Goal: Task Accomplishment & Management: Manage account settings

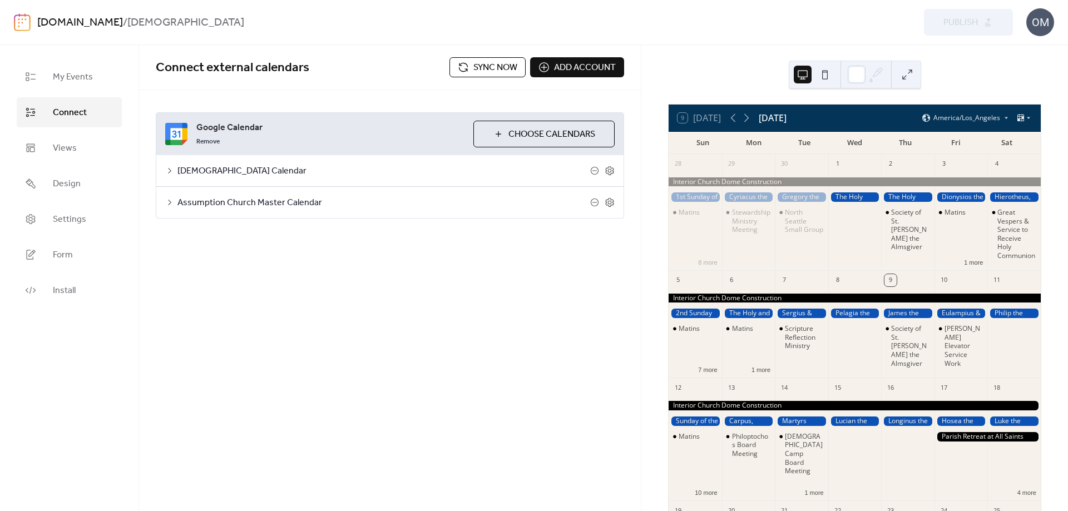
click at [493, 67] on span "Sync now" at bounding box center [495, 67] width 44 height 13
click at [92, 221] on link "Settings" at bounding box center [69, 219] width 105 height 30
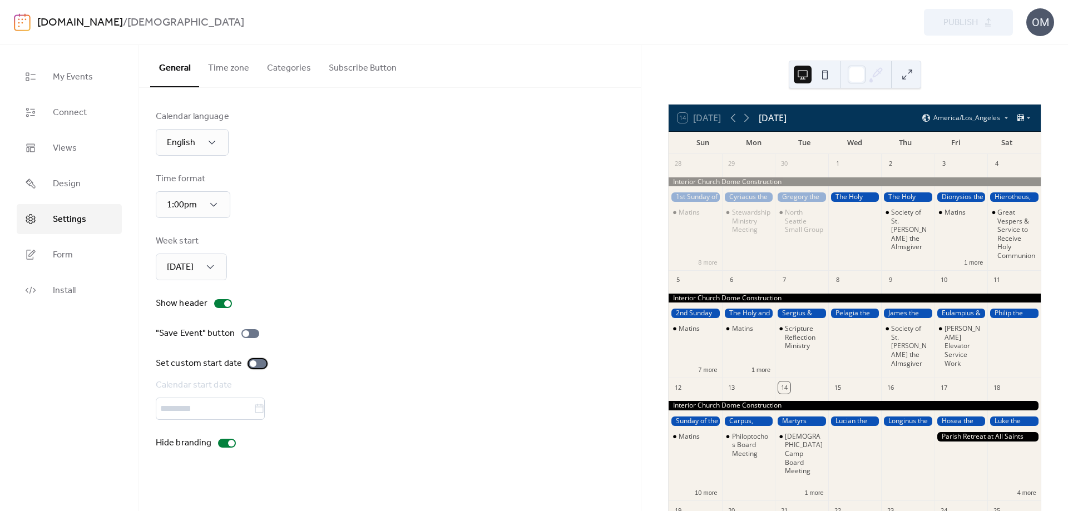
click at [252, 364] on div at bounding box center [253, 363] width 7 height 7
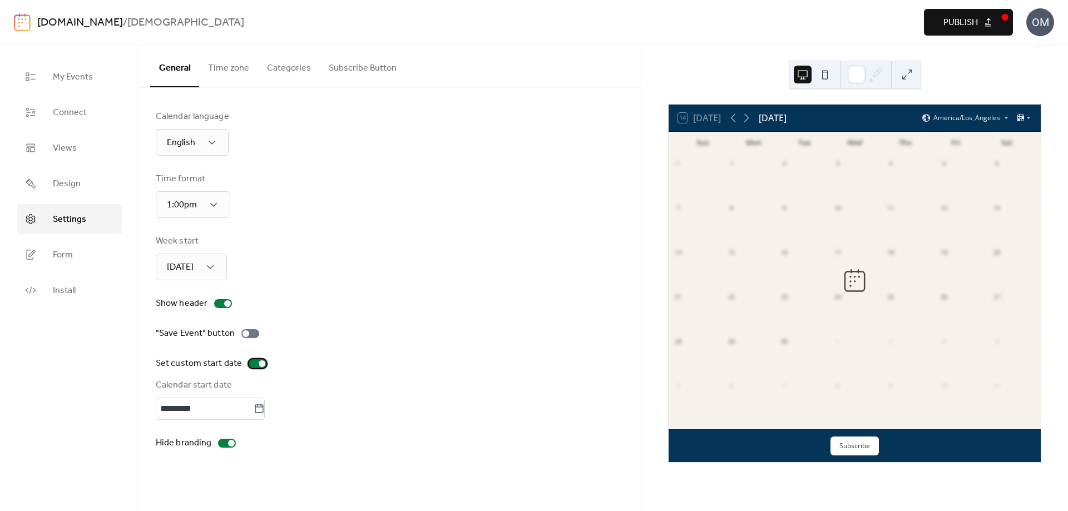
click at [261, 364] on div at bounding box center [262, 363] width 7 height 7
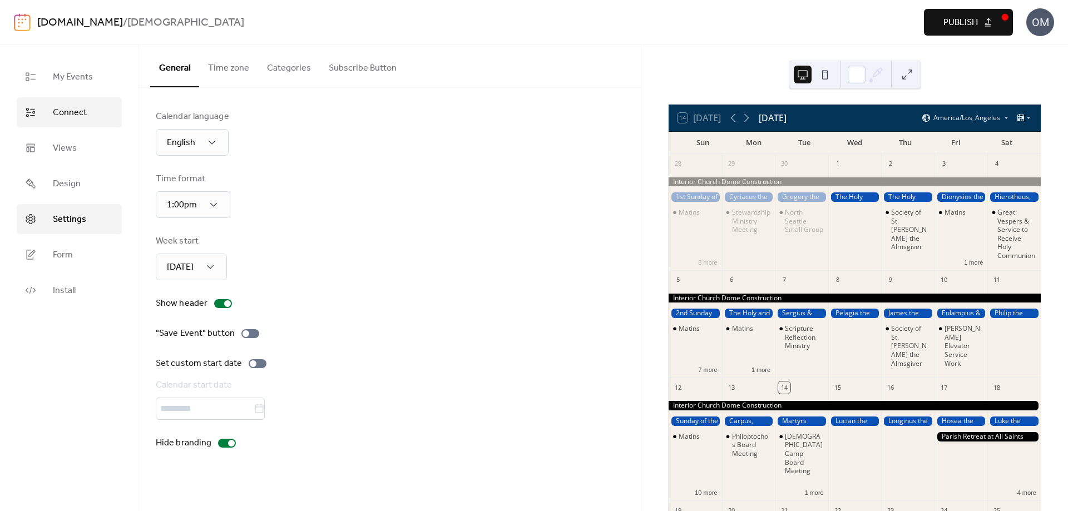
click at [61, 112] on span "Connect" at bounding box center [70, 112] width 34 height 13
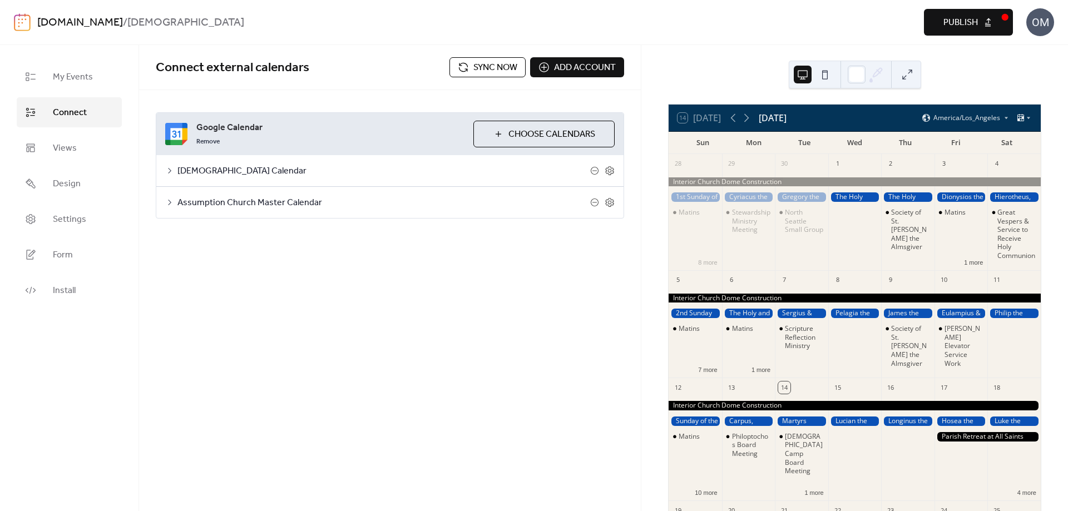
click at [963, 21] on span "Publish" at bounding box center [960, 22] width 34 height 13
click at [483, 65] on span "Sync now" at bounding box center [495, 67] width 44 height 13
click at [1017, 487] on button "4 more" at bounding box center [1027, 491] width 28 height 9
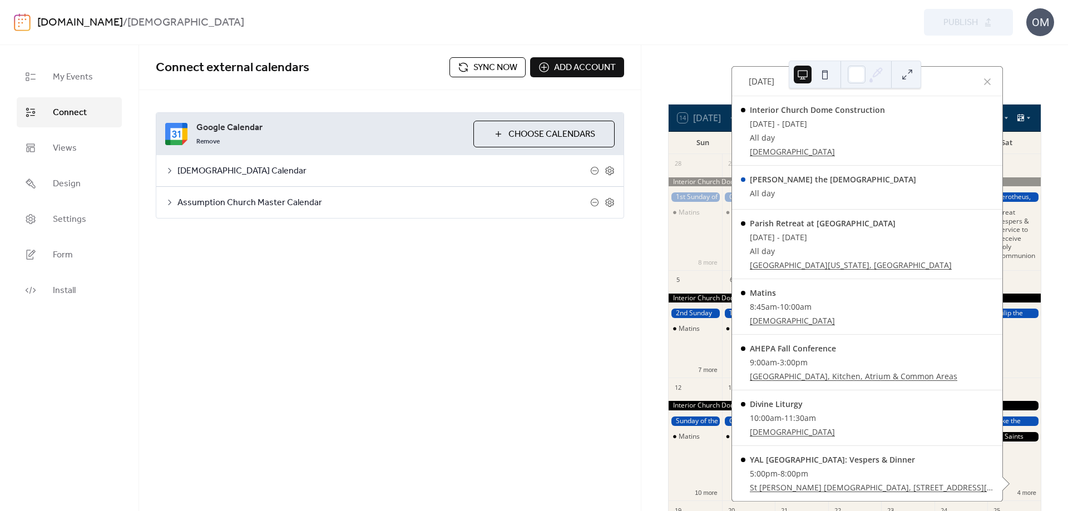
click at [360, 289] on div "Connect external calendars Sync now Add account Google Calendar Remove Choose C…" at bounding box center [390, 278] width 502 height 466
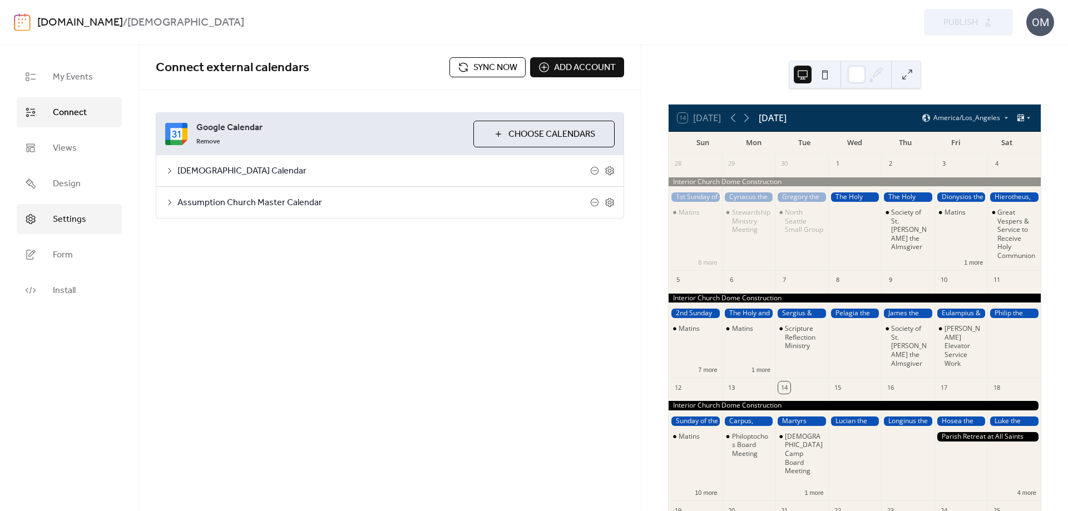
click at [76, 216] on span "Settings" at bounding box center [69, 219] width 33 height 13
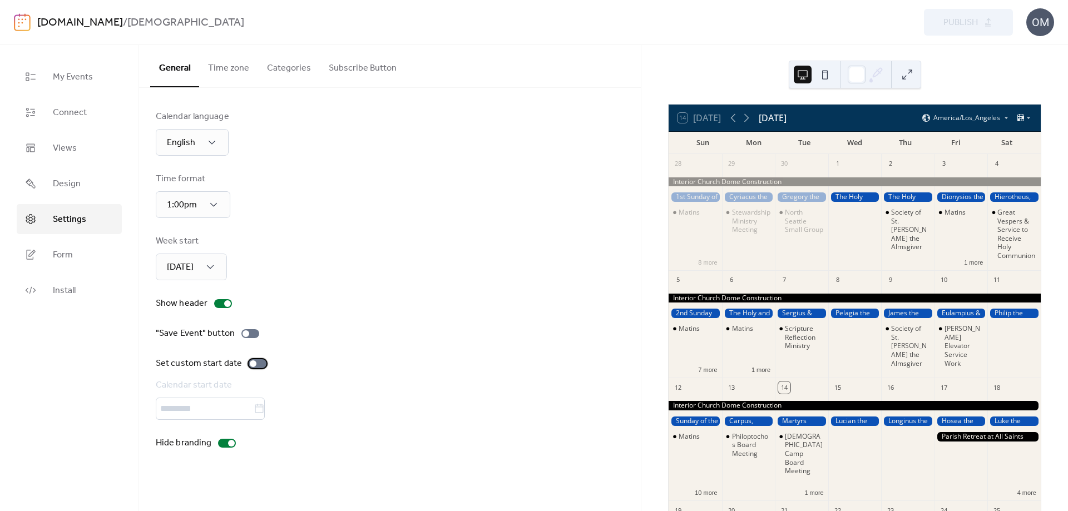
click at [257, 367] on div at bounding box center [258, 363] width 18 height 9
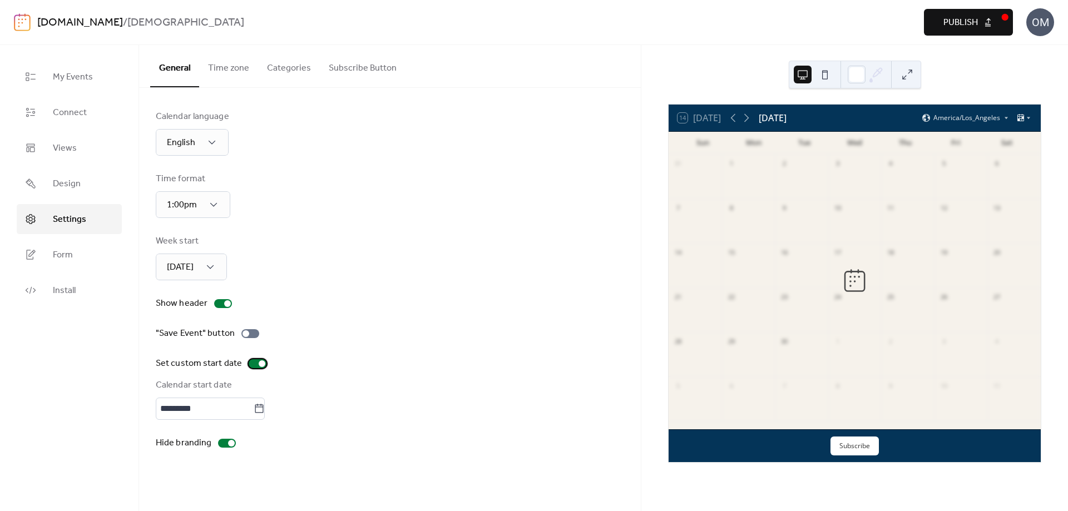
click at [260, 363] on div at bounding box center [262, 363] width 7 height 7
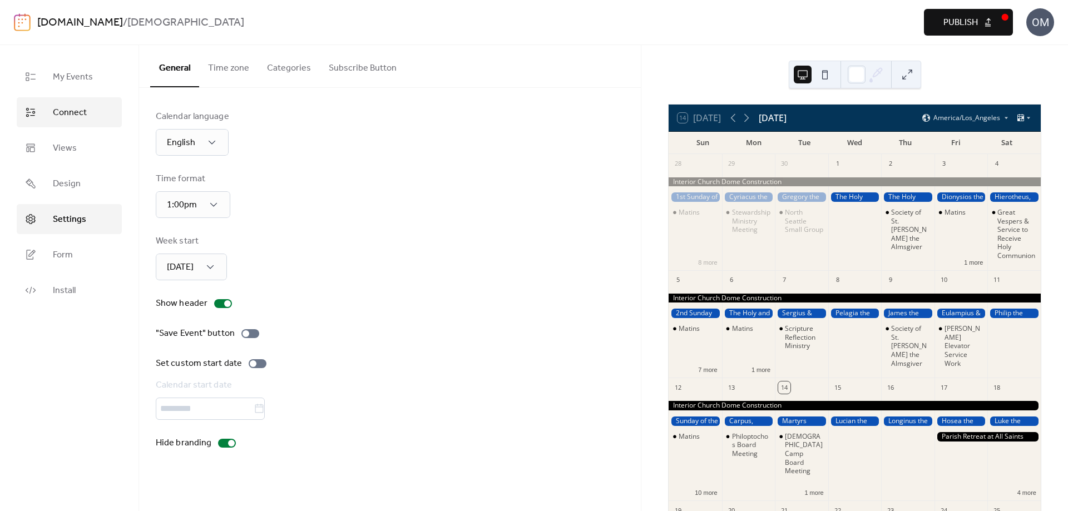
click at [65, 115] on span "Connect" at bounding box center [70, 112] width 34 height 13
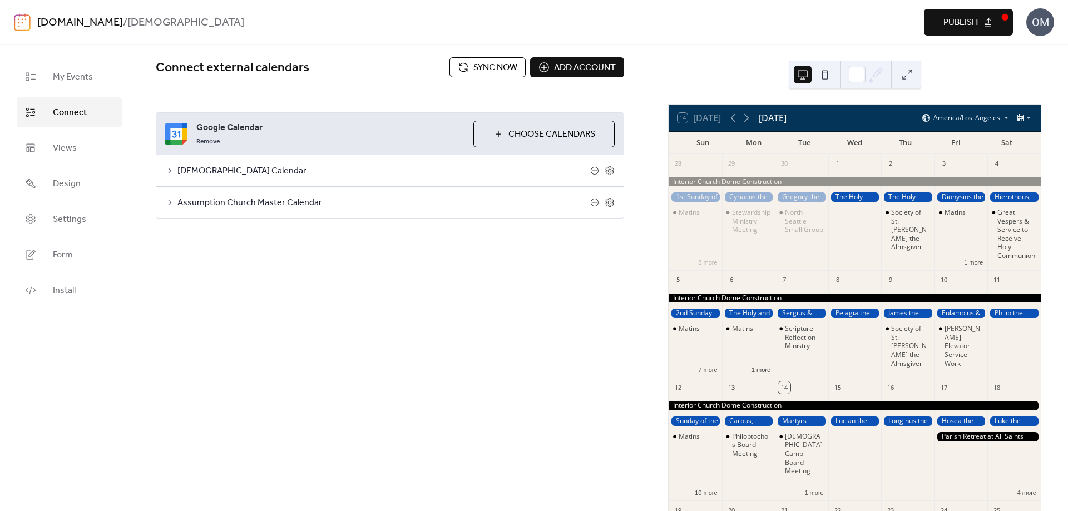
click at [959, 20] on span "Publish" at bounding box center [960, 22] width 34 height 13
